Goal: Find specific page/section

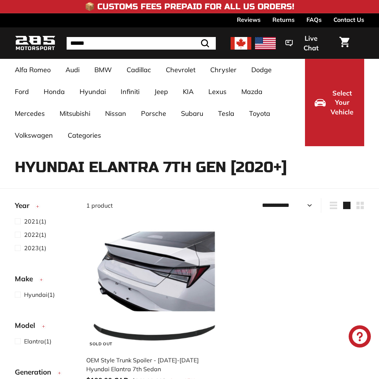
select select "**********"
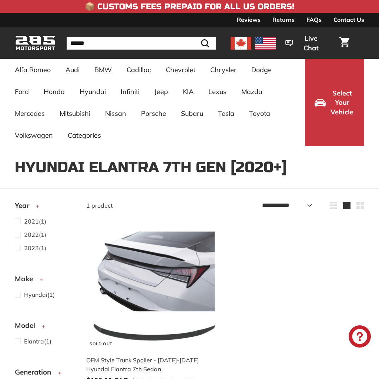
select select "**********"
